Goal: Find specific fact: Find specific fact

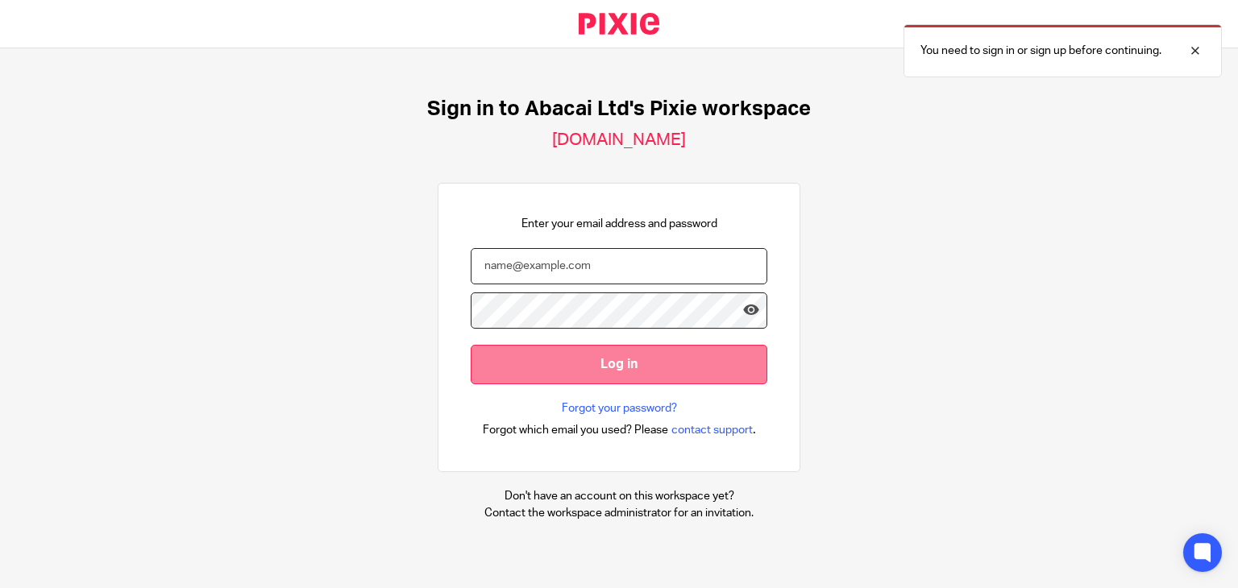
type input "ingrid@abacai.co.uk"
click at [687, 371] on input "Log in" at bounding box center [619, 364] width 297 height 39
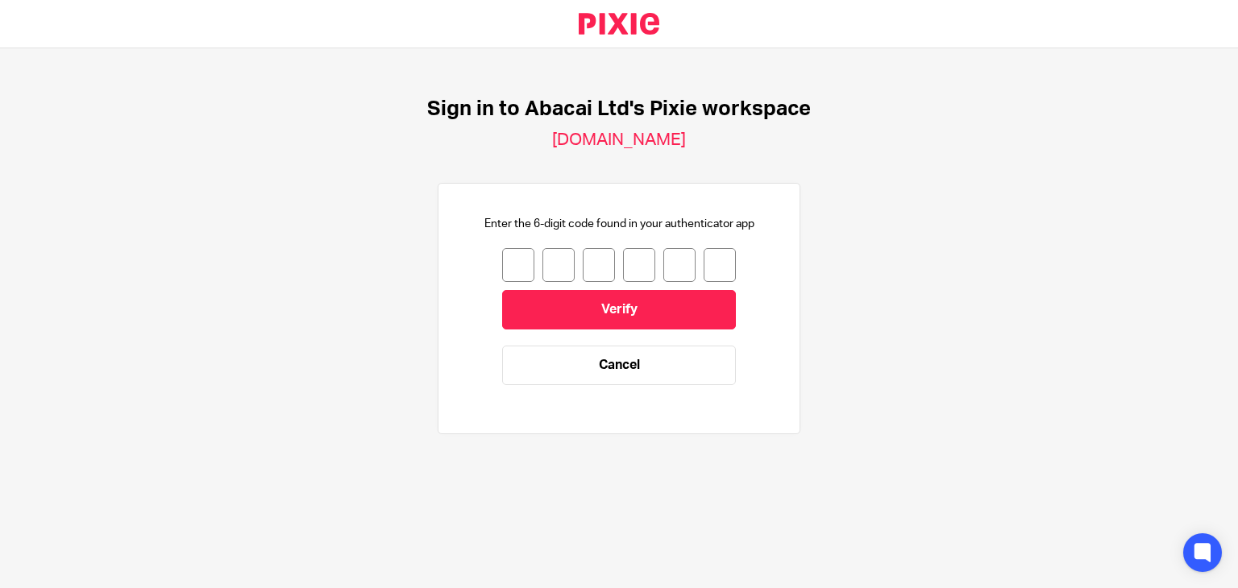
click at [505, 272] on input "number" at bounding box center [518, 265] width 32 height 34
type input "6"
type input "5"
type input "3"
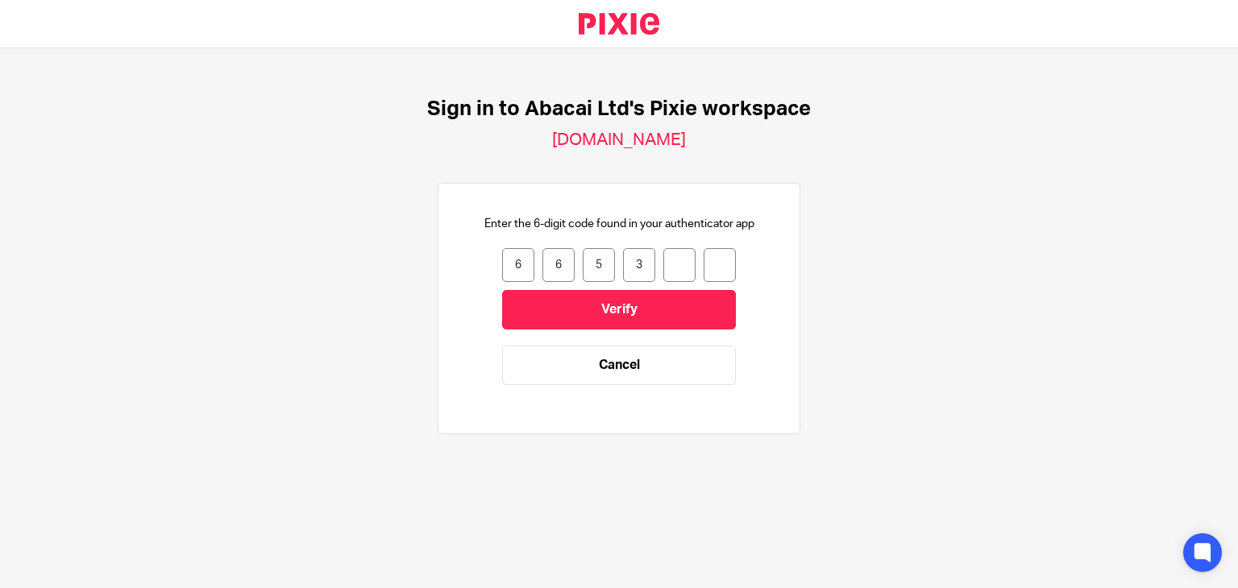
type input "3"
type input "4"
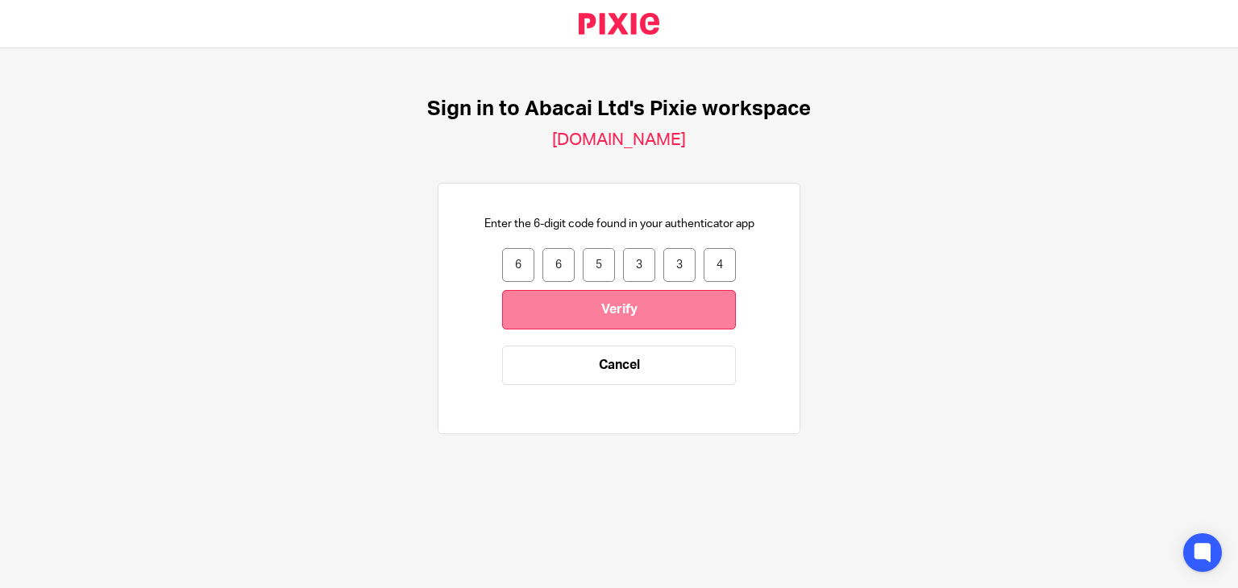
click at [664, 304] on input "Verify" at bounding box center [619, 309] width 234 height 39
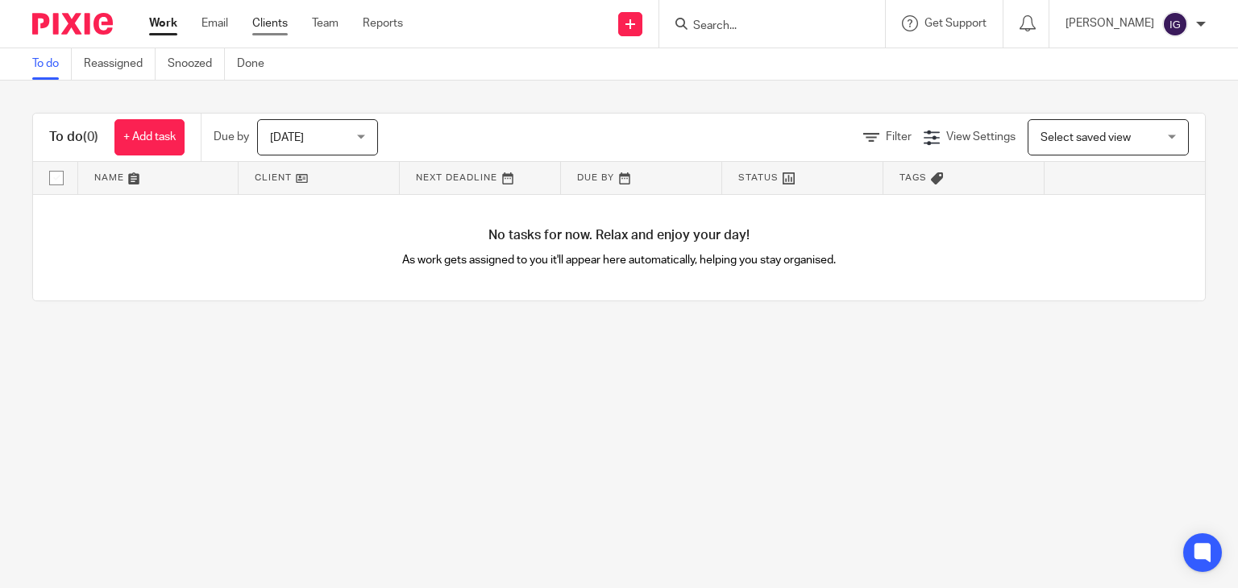
click at [281, 21] on link "Clients" at bounding box center [269, 23] width 35 height 16
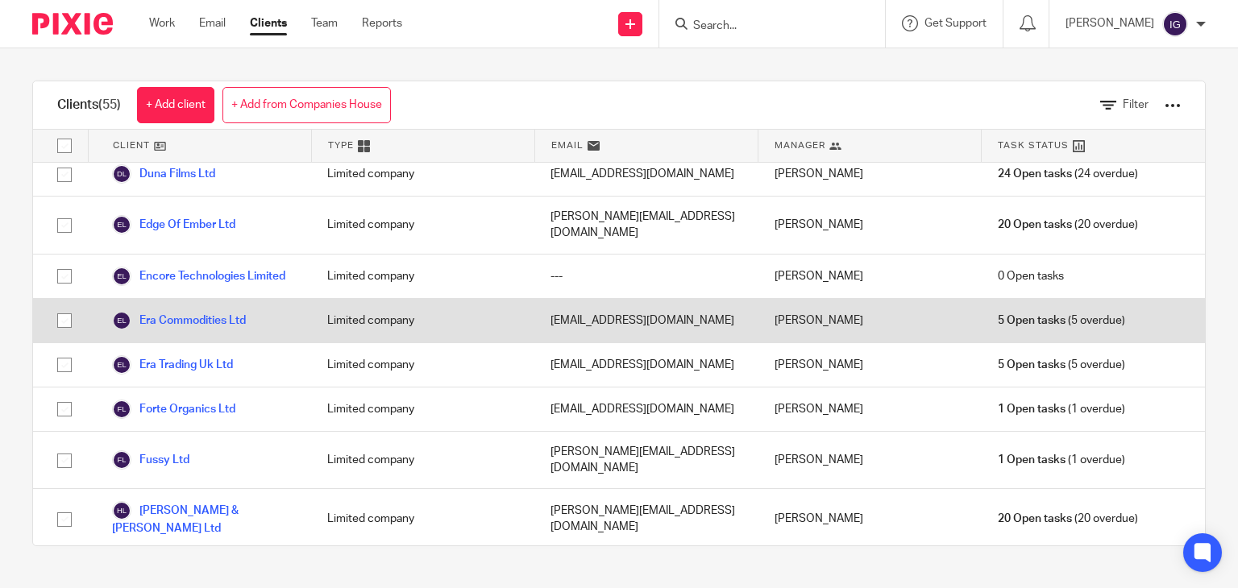
scroll to position [645, 0]
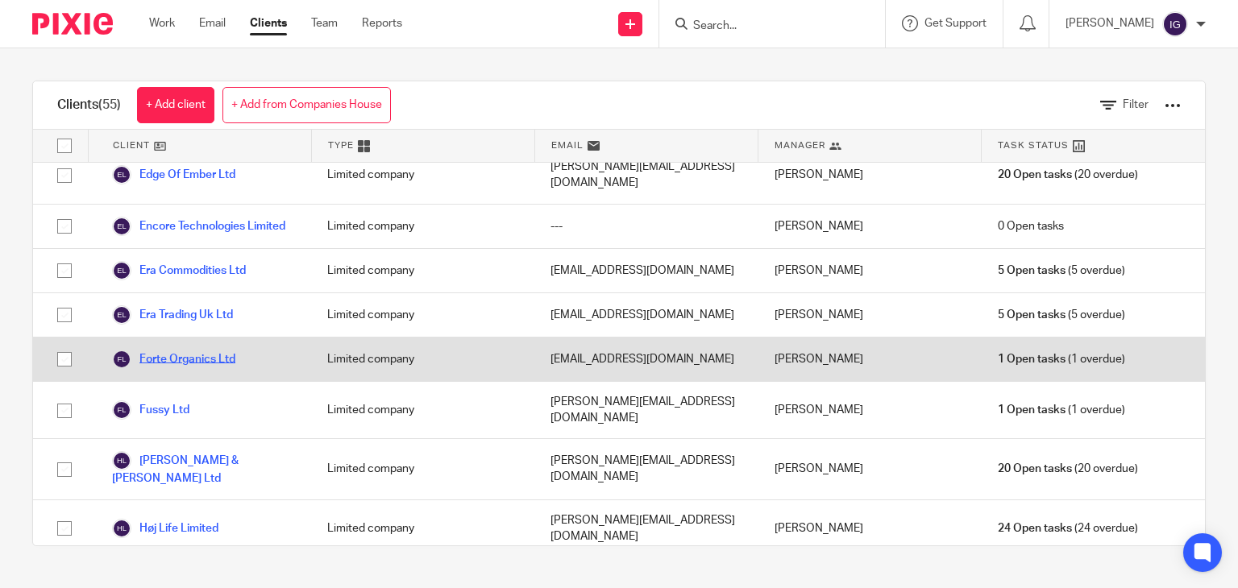
click at [173, 350] on link "Forte Organics Ltd" at bounding box center [173, 359] width 123 height 19
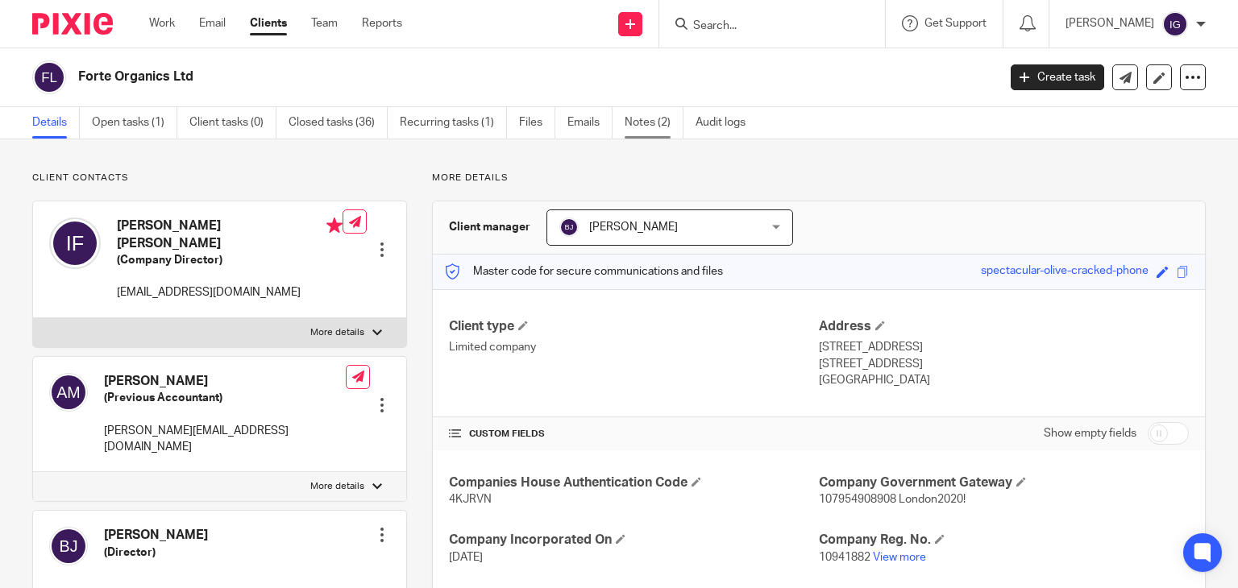
click at [645, 130] on link "Notes (2)" at bounding box center [654, 122] width 59 height 31
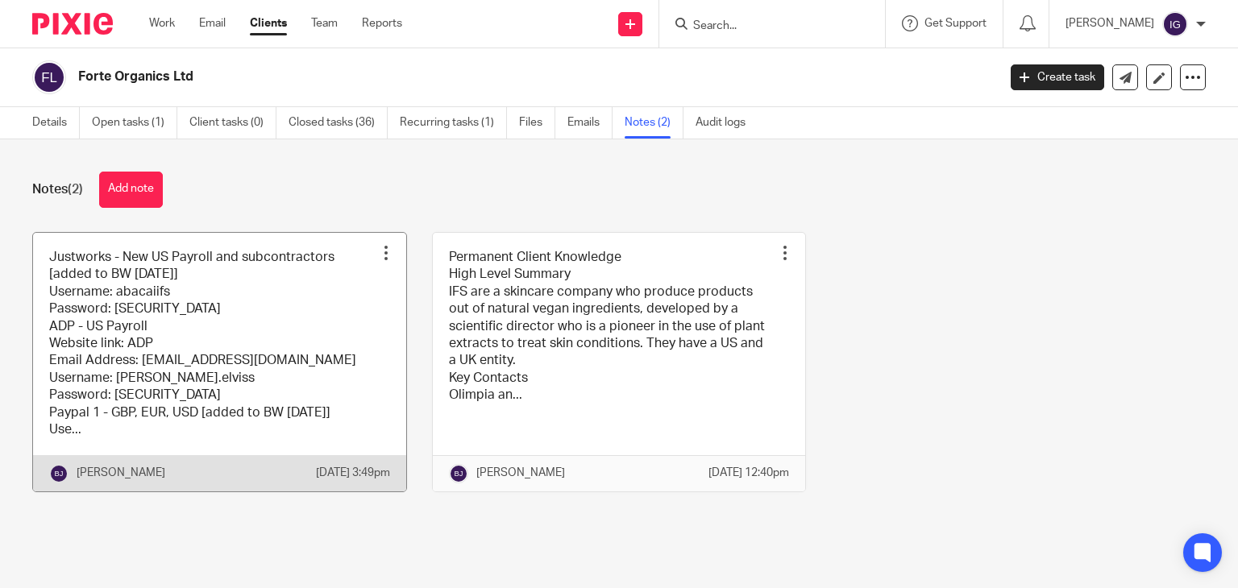
click at [204, 332] on link at bounding box center [219, 362] width 373 height 259
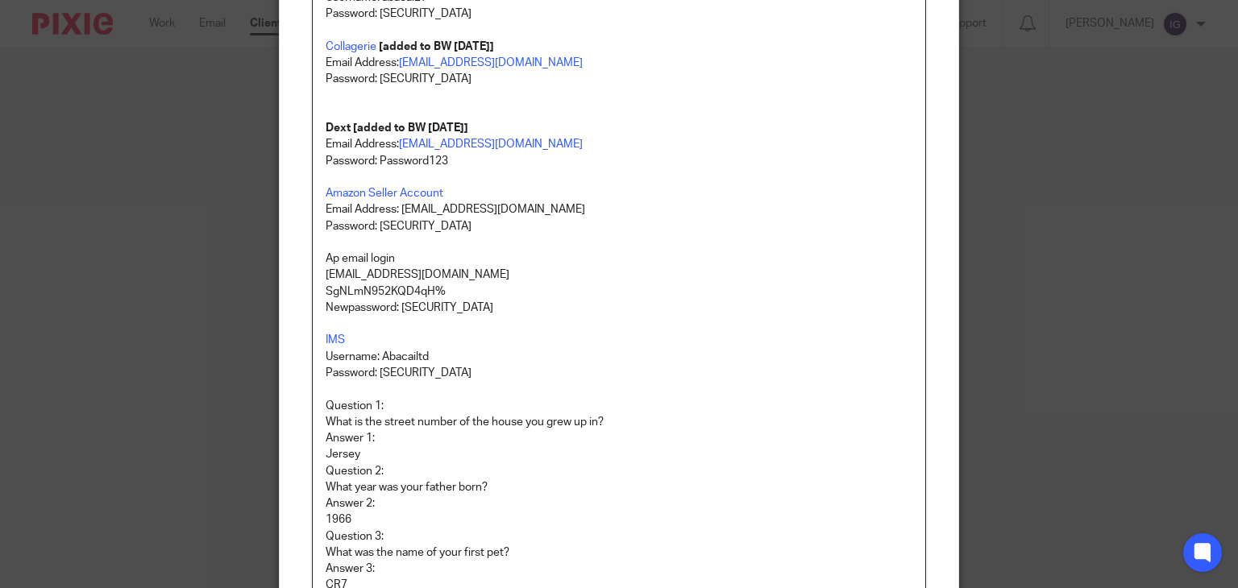
scroll to position [484, 0]
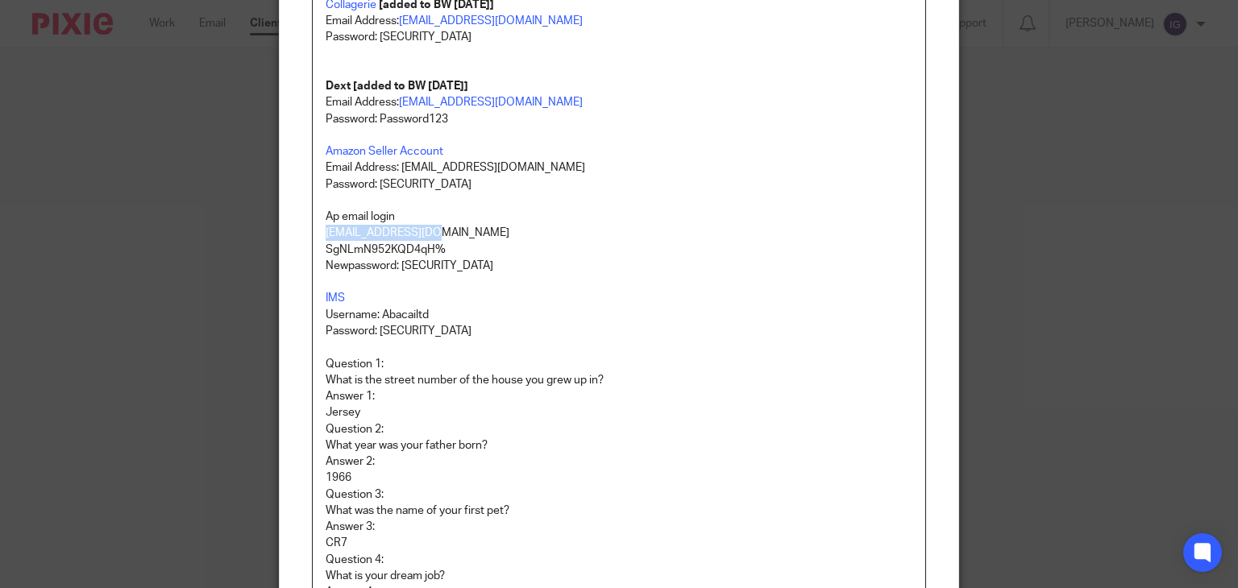
drag, startPoint x: 316, startPoint y: 237, endPoint x: 417, endPoint y: 231, distance: 101.8
click at [417, 231] on div "Justworks - New US Payroll and subcontractors [added to BW [DATE]] Username: ab…" at bounding box center [619, 163] width 613 height 947
copy p "[EMAIL_ADDRESS][DOMAIN_NAME]"
drag, startPoint x: 401, startPoint y: 266, endPoint x: 482, endPoint y: 267, distance: 80.6
click at [482, 267] on p "Newpassword: [SECURITY_DATA]" at bounding box center [620, 266] width 588 height 16
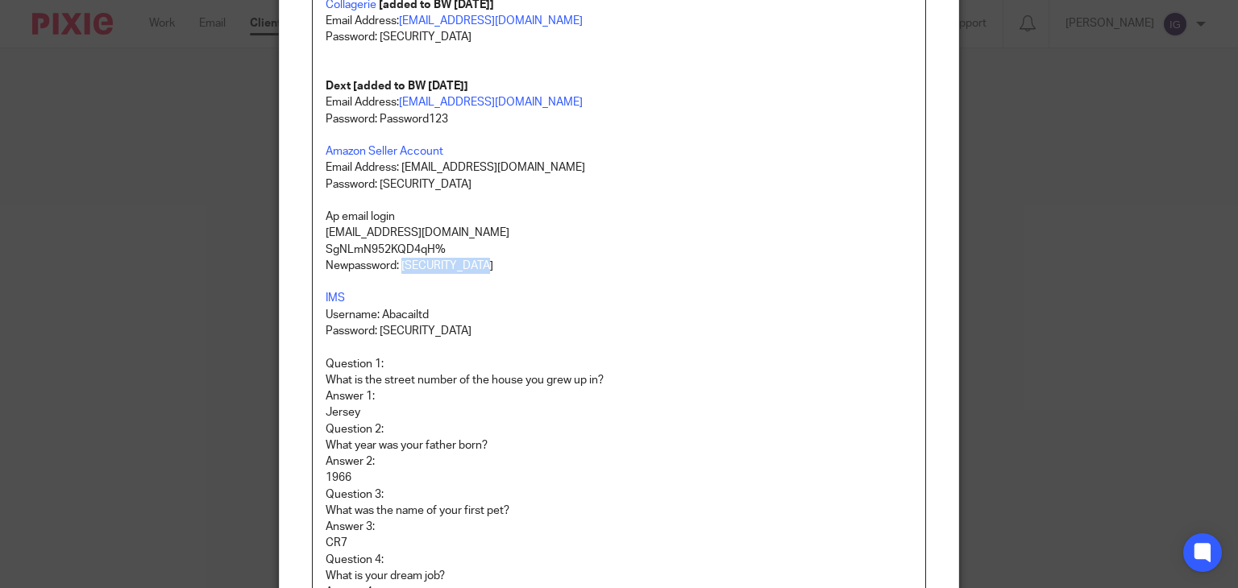
copy p "He11oWorld!123"
drag, startPoint x: 318, startPoint y: 255, endPoint x: 466, endPoint y: 255, distance: 147.5
click at [466, 255] on p "SgNLmN952KQD4qH%" at bounding box center [620, 250] width 588 height 16
copy p "SgNLmN952KQD4qH%"
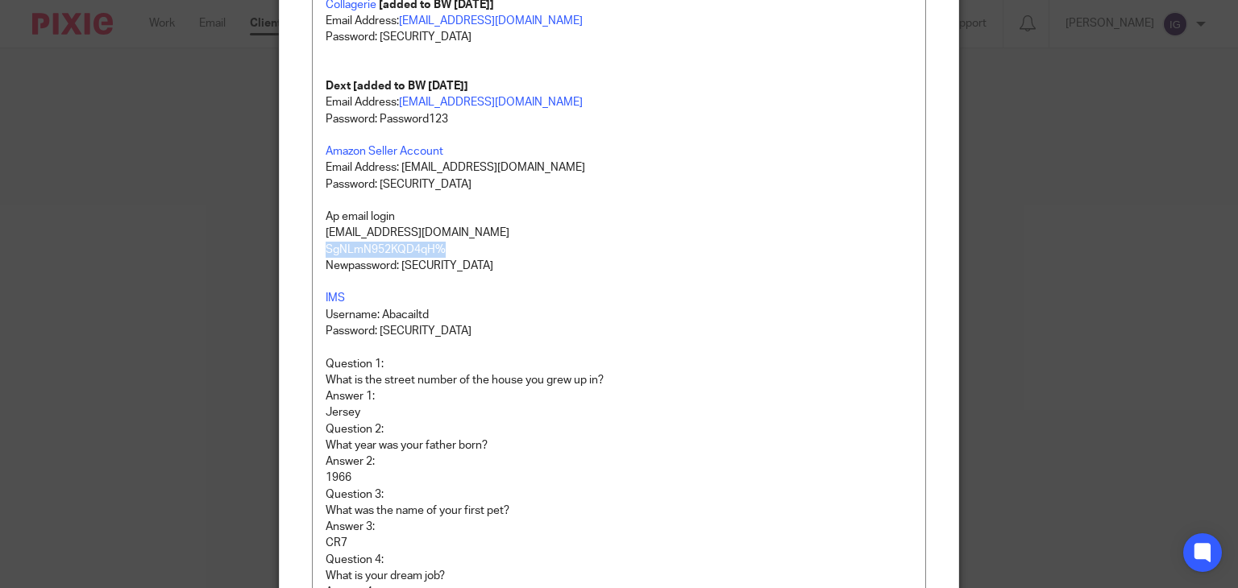
click at [1187, 73] on div "Edit note Content Justworks - New US Payroll and subcontractors [added to BW [D…" at bounding box center [619, 294] width 1238 height 588
